Goal: Information Seeking & Learning: Learn about a topic

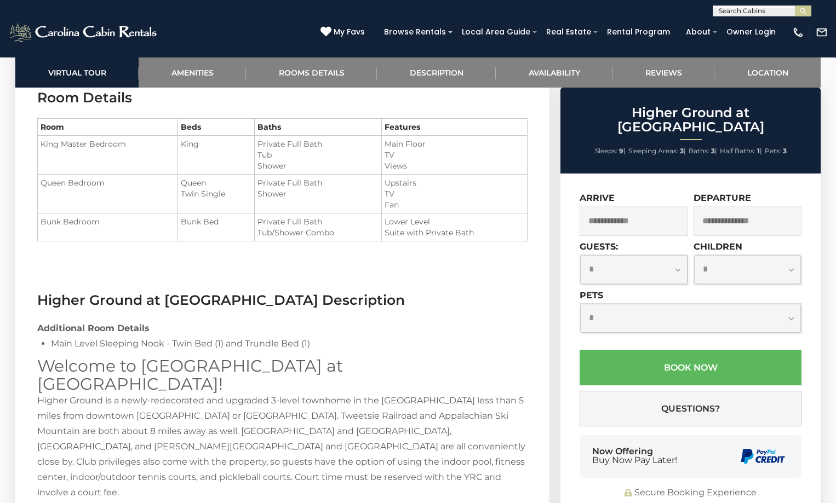
scroll to position [1424, 0]
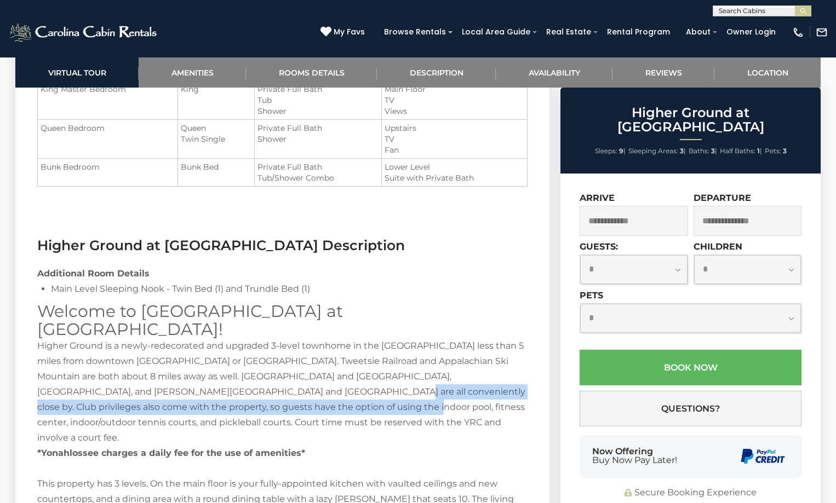
drag, startPoint x: 222, startPoint y: 373, endPoint x: 233, endPoint y: 394, distance: 23.3
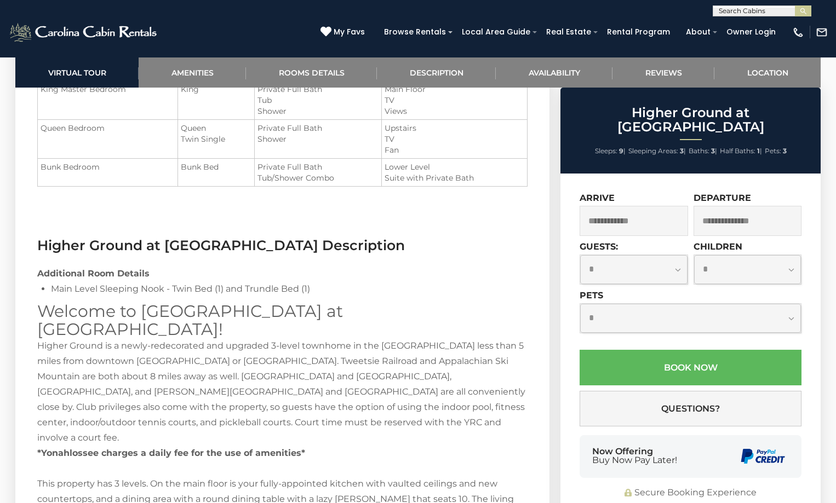
click at [257, 448] on strong "*Yonahlossee charges a daily fee for the use of amenities*" at bounding box center [171, 453] width 268 height 10
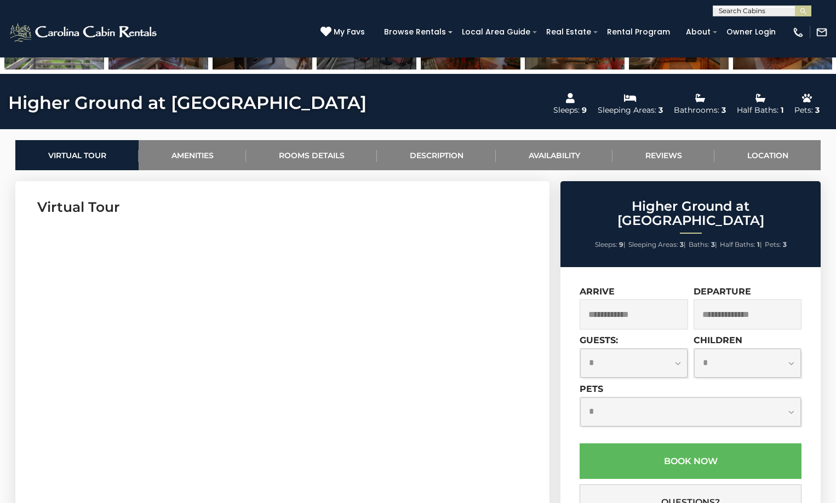
scroll to position [0, 0]
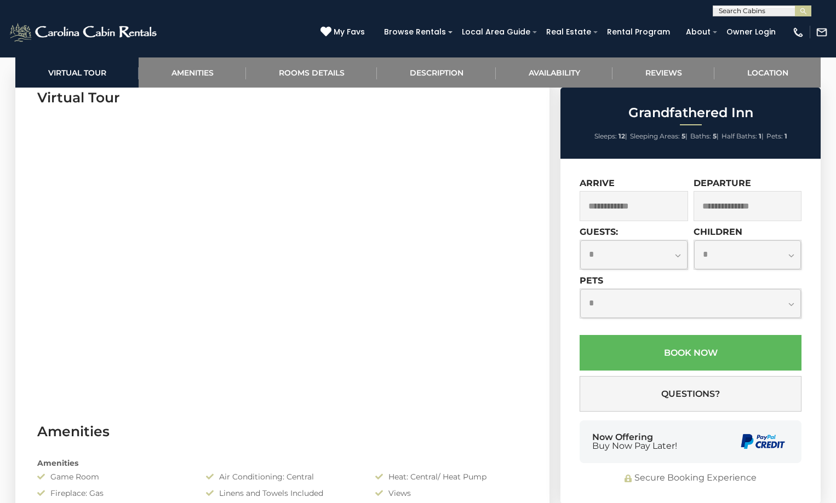
scroll to position [438, 0]
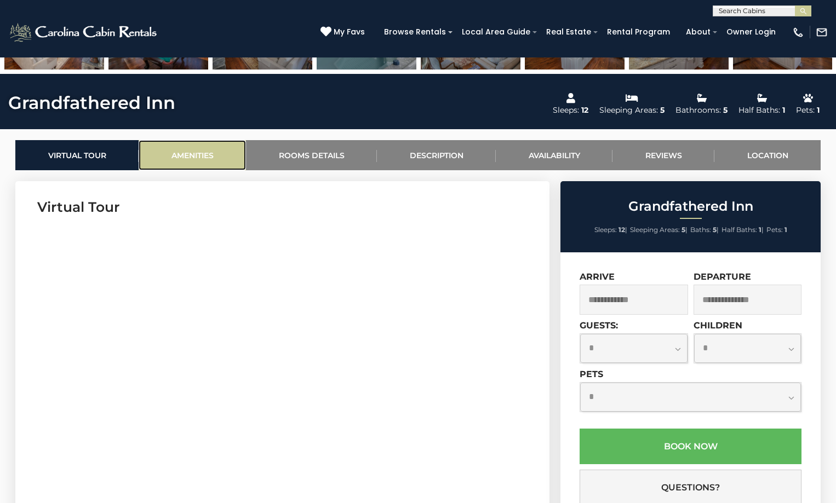
click at [192, 155] on link "Amenities" at bounding box center [192, 155] width 107 height 30
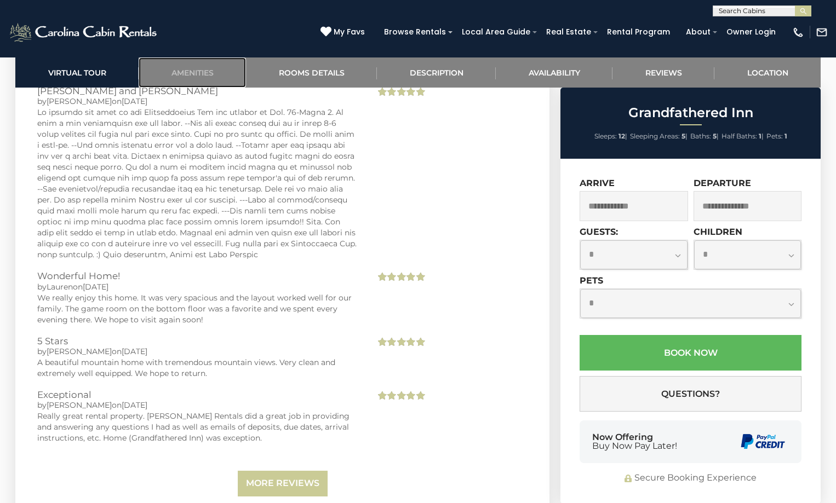
scroll to position [2897, 0]
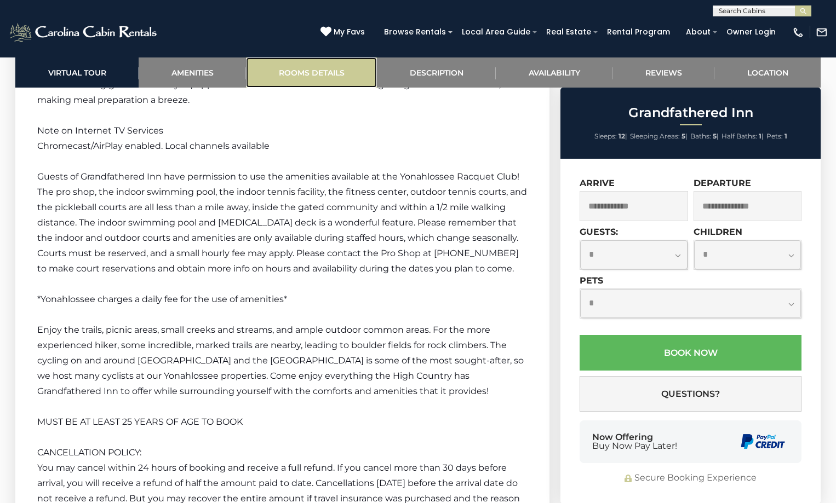
click at [290, 71] on link "Rooms Details" at bounding box center [311, 72] width 131 height 30
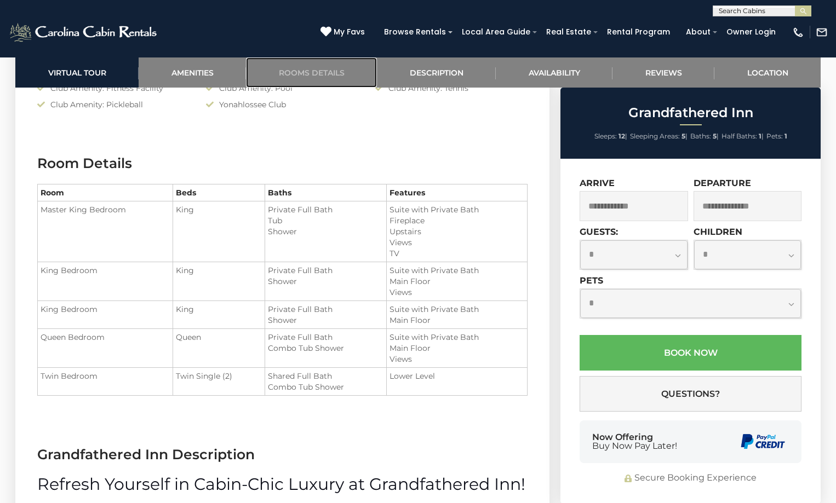
scroll to position [1407, 0]
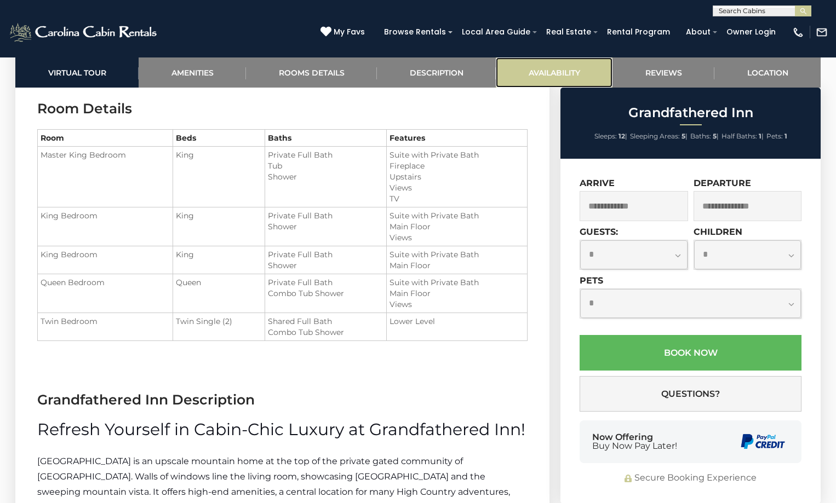
click at [556, 67] on link "Availability" at bounding box center [554, 72] width 117 height 30
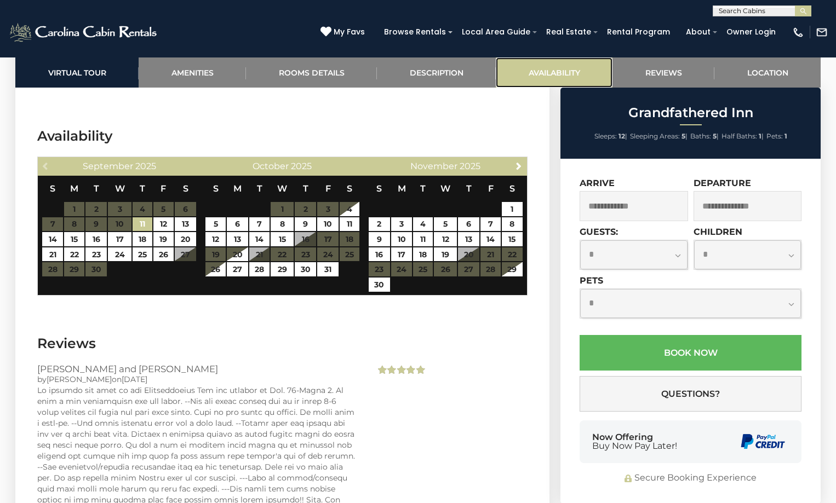
scroll to position [2521, 0]
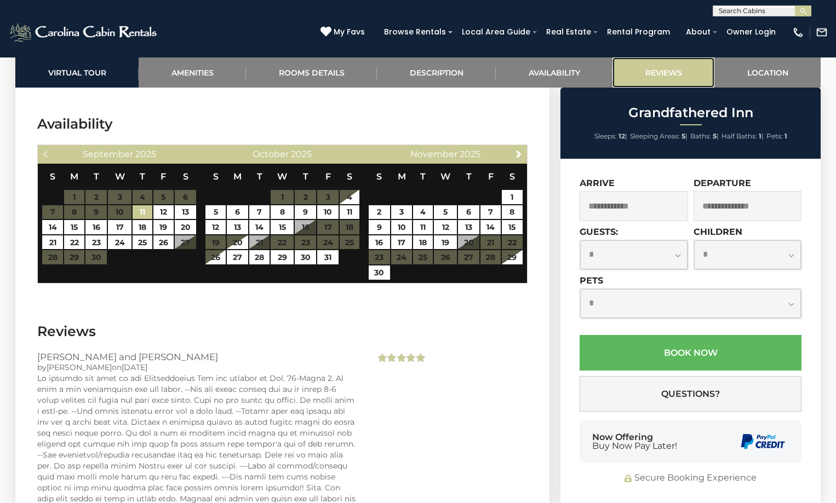
click at [643, 73] on link "Reviews" at bounding box center [663, 72] width 102 height 30
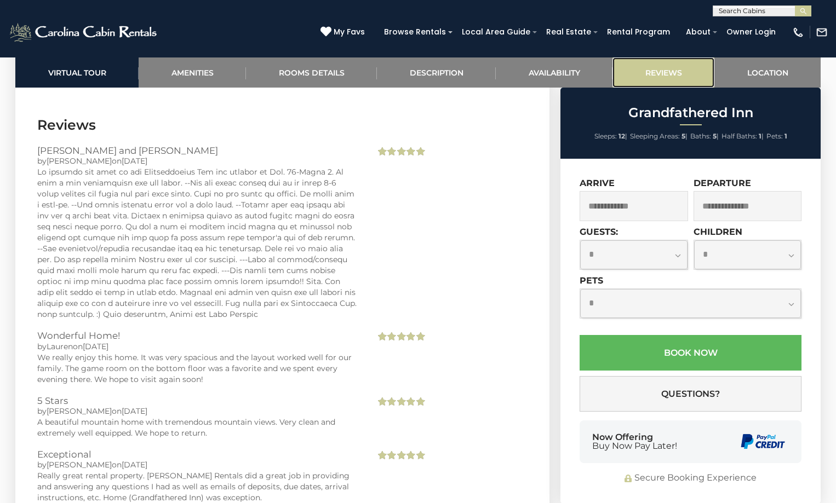
scroll to position [2729, 0]
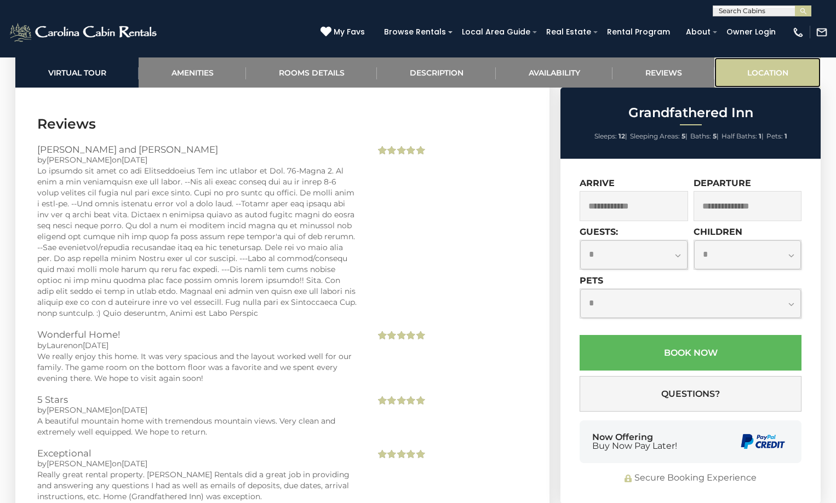
click at [754, 70] on link "Location" at bounding box center [767, 72] width 106 height 30
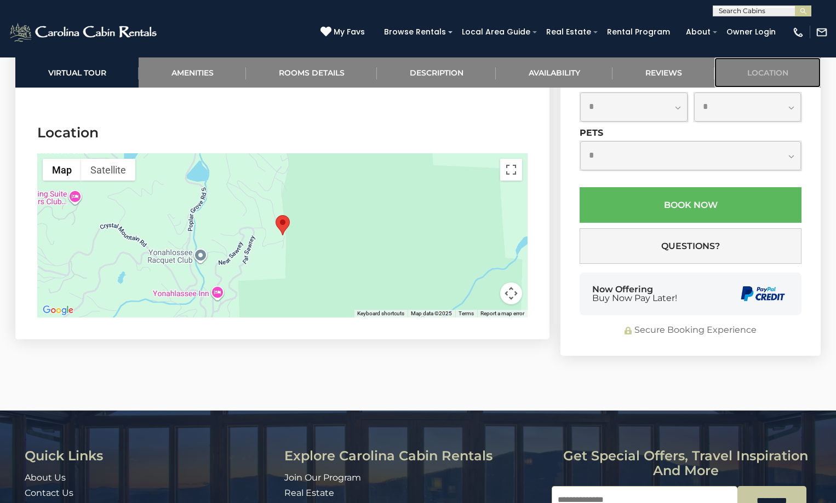
scroll to position [3208, 0]
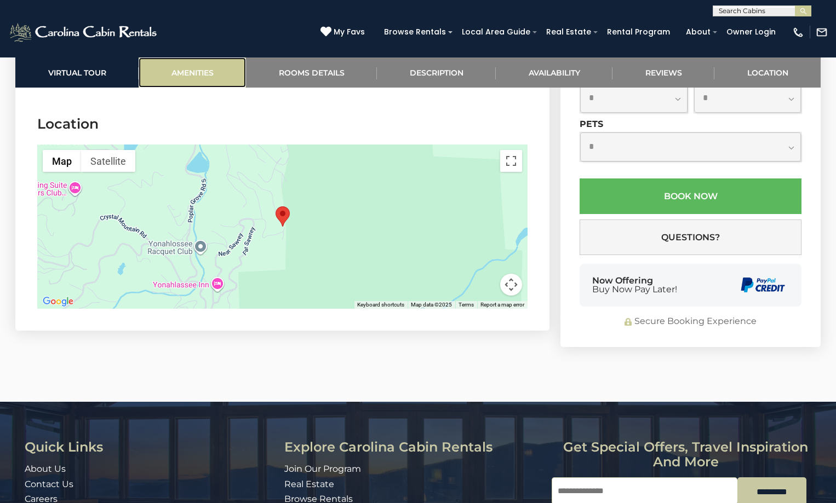
click at [194, 68] on link "Amenities" at bounding box center [192, 72] width 107 height 30
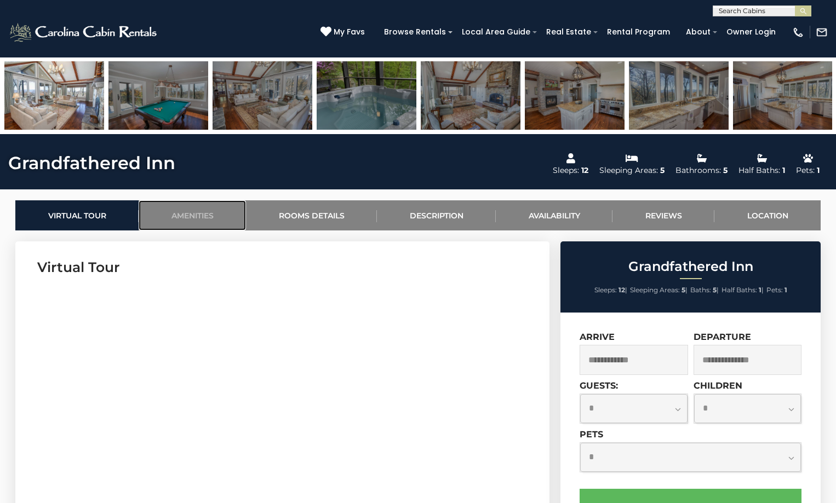
scroll to position [0, 0]
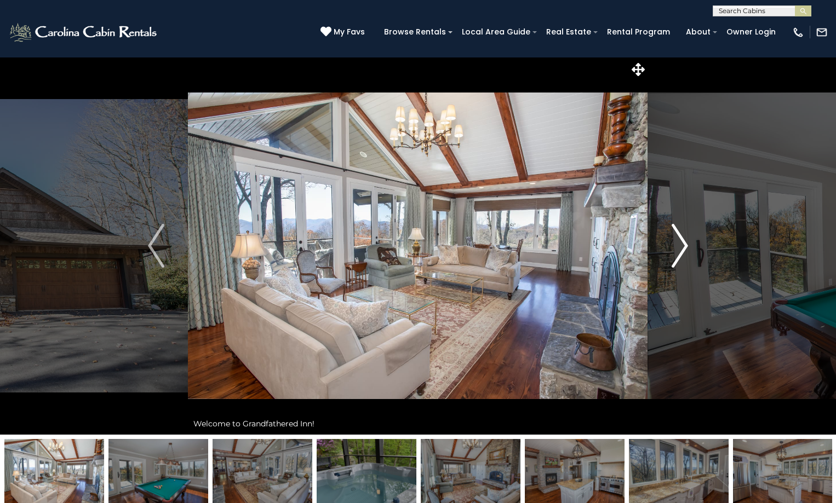
click at [682, 241] on img "Next" at bounding box center [679, 246] width 16 height 44
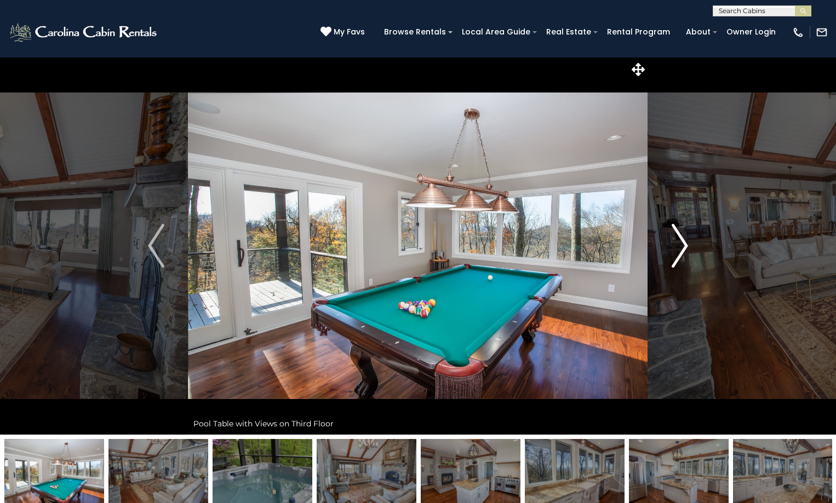
click at [682, 241] on img "Next" at bounding box center [679, 246] width 16 height 44
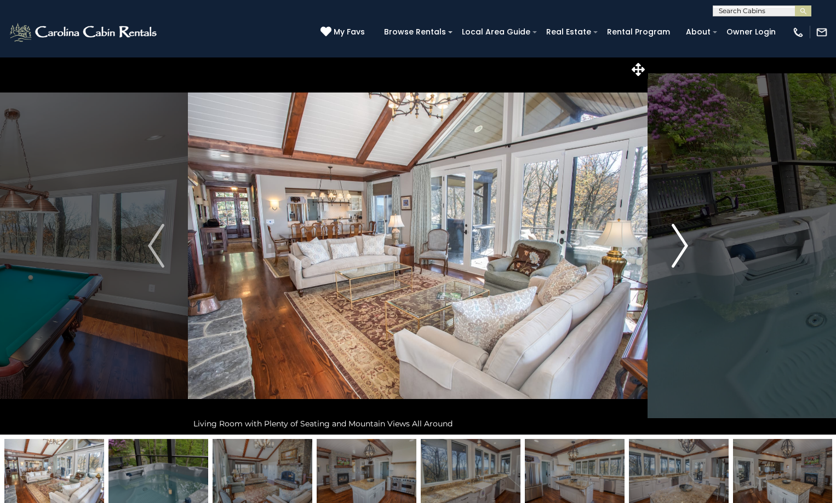
click at [682, 241] on img "Next" at bounding box center [679, 246] width 16 height 44
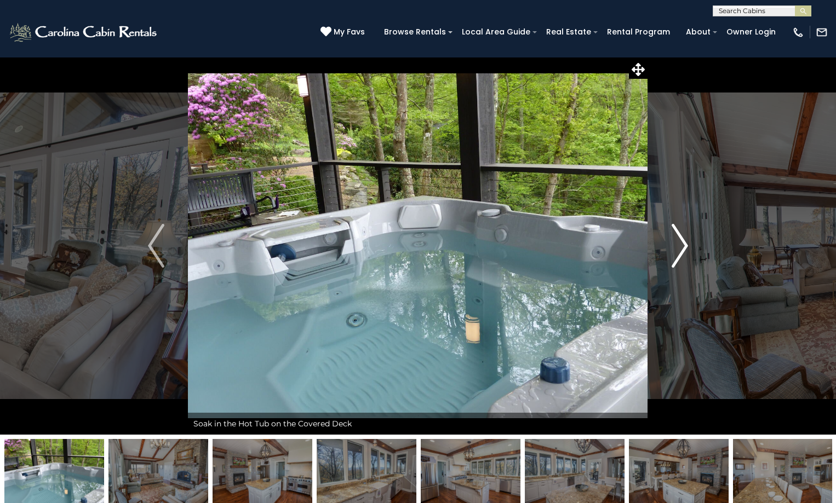
click at [682, 241] on img "Next" at bounding box center [679, 246] width 16 height 44
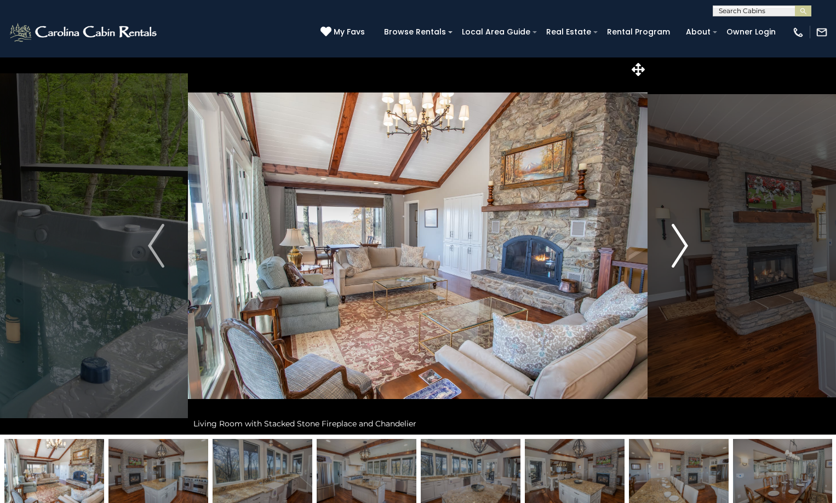
click at [682, 241] on img "Next" at bounding box center [679, 246] width 16 height 44
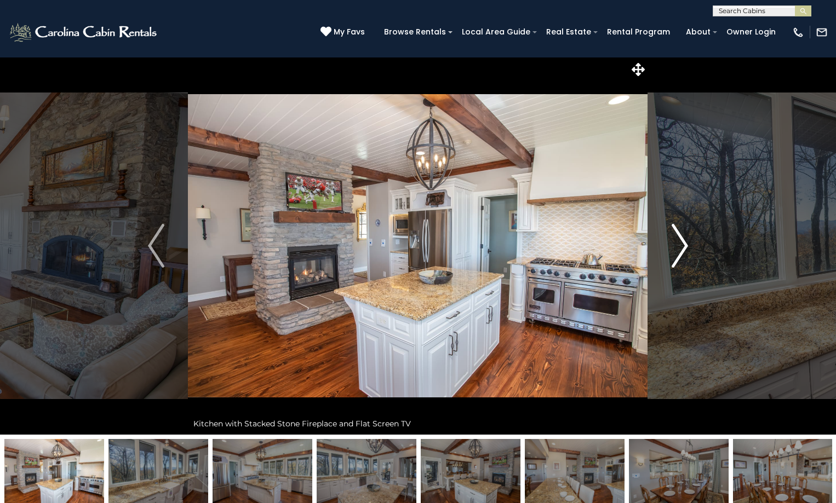
click at [682, 241] on img "Next" at bounding box center [679, 246] width 16 height 44
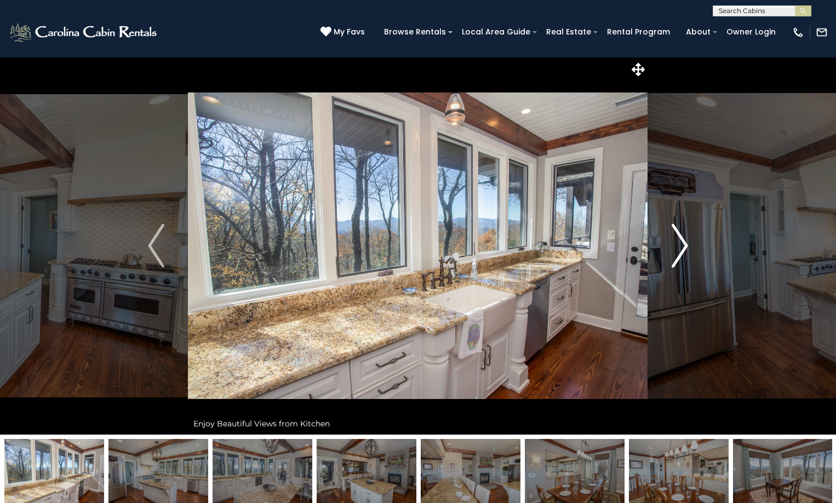
click at [682, 241] on img "Next" at bounding box center [679, 246] width 16 height 44
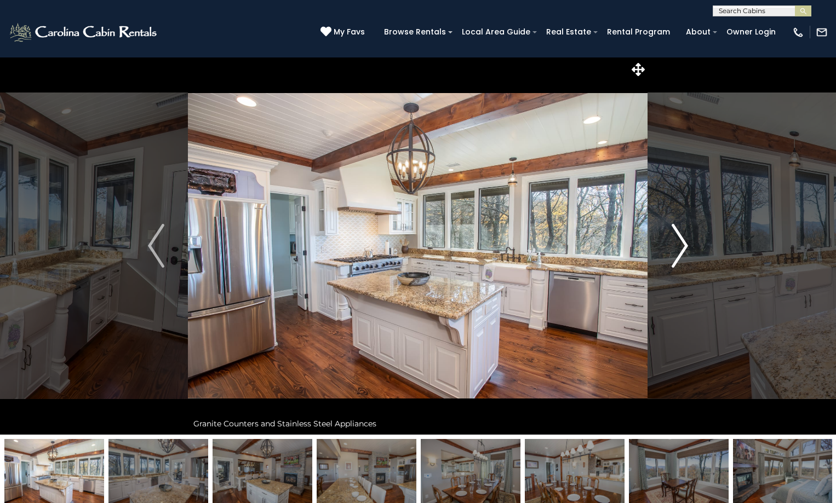
click at [682, 241] on img "Next" at bounding box center [679, 246] width 16 height 44
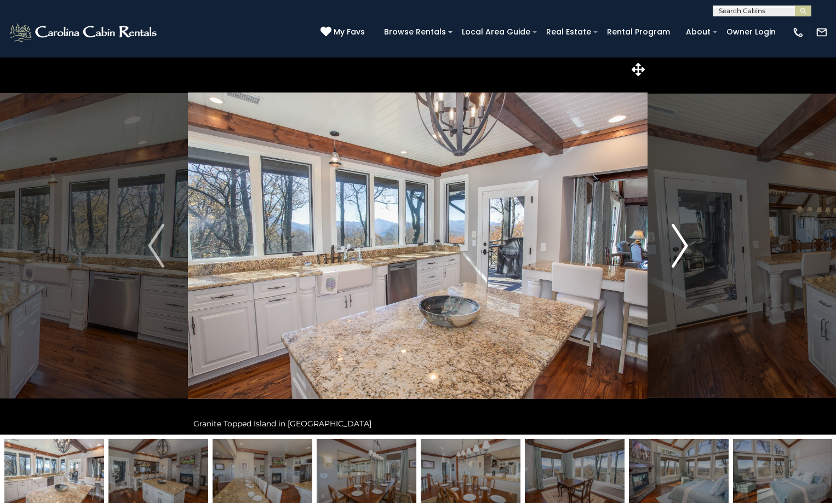
click at [682, 241] on img "Next" at bounding box center [679, 246] width 16 height 44
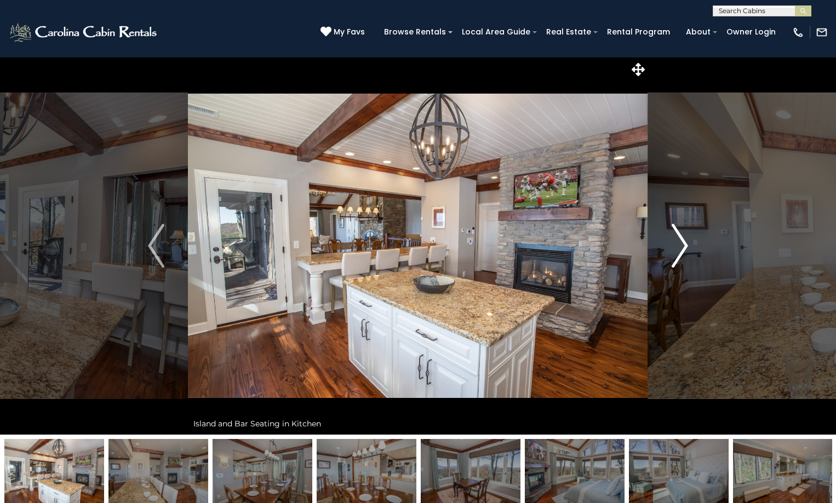
click at [682, 241] on img "Next" at bounding box center [679, 246] width 16 height 44
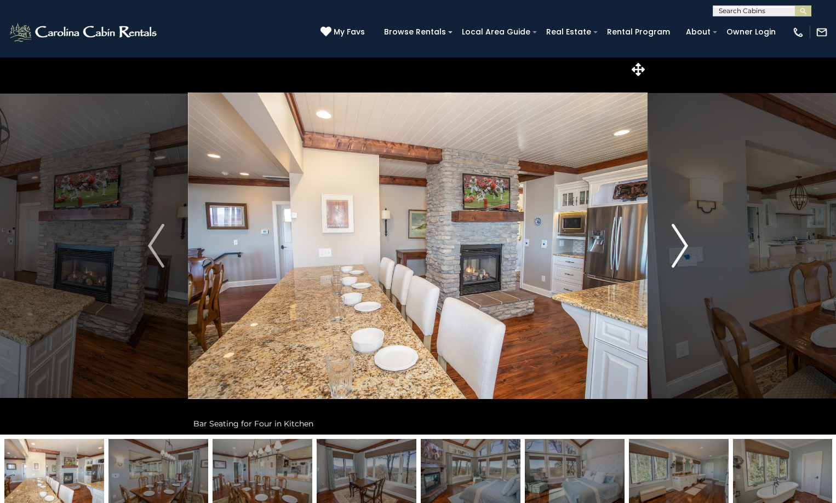
click at [682, 241] on img "Next" at bounding box center [679, 246] width 16 height 44
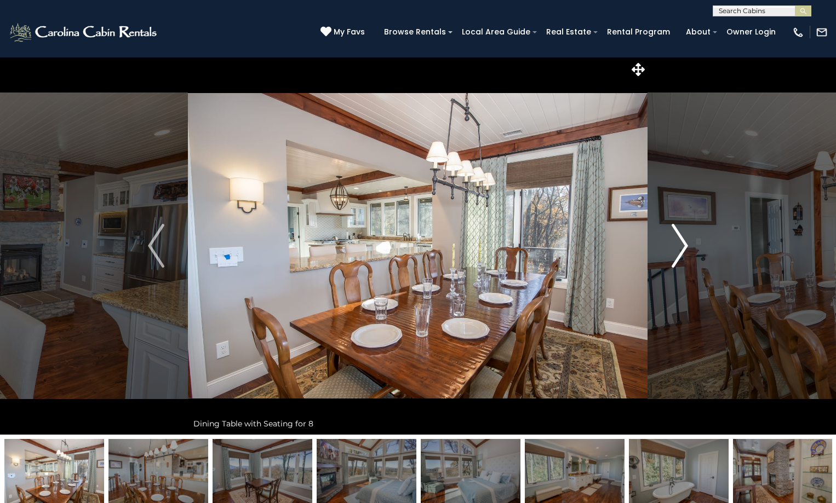
click at [688, 245] on button "Next" at bounding box center [680, 246] width 64 height 378
